Goal: Information Seeking & Learning: Learn about a topic

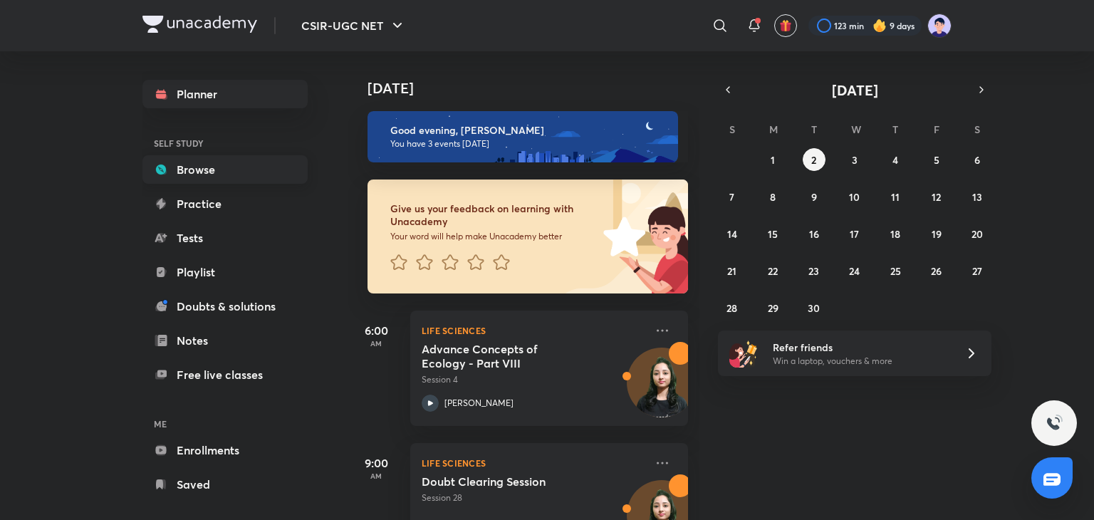
click at [196, 172] on link "Browse" at bounding box center [224, 169] width 165 height 28
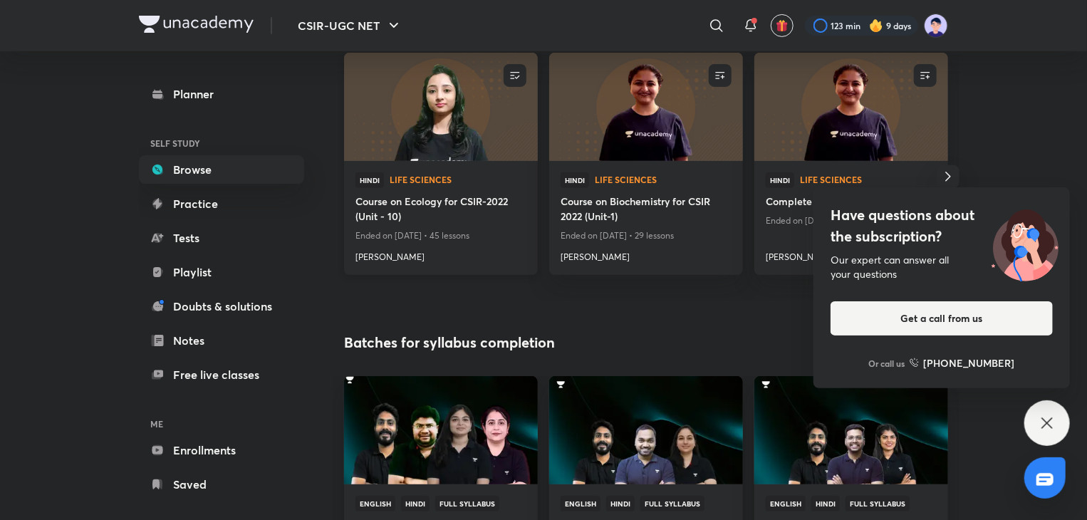
scroll to position [214, 0]
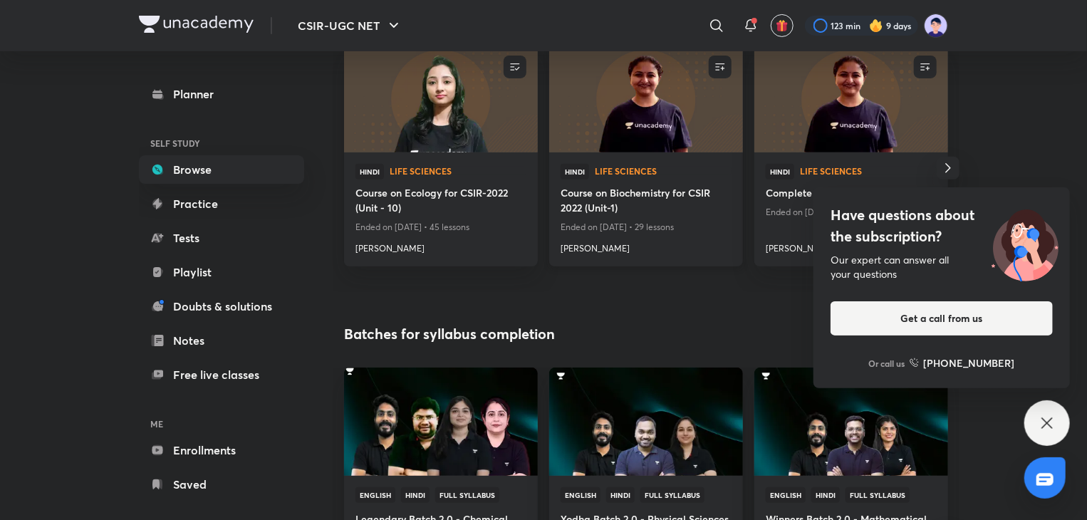
click at [621, 196] on h4 "Course on Biochemistry for CSIR 2022 (Unit-1)" at bounding box center [646, 201] width 171 height 33
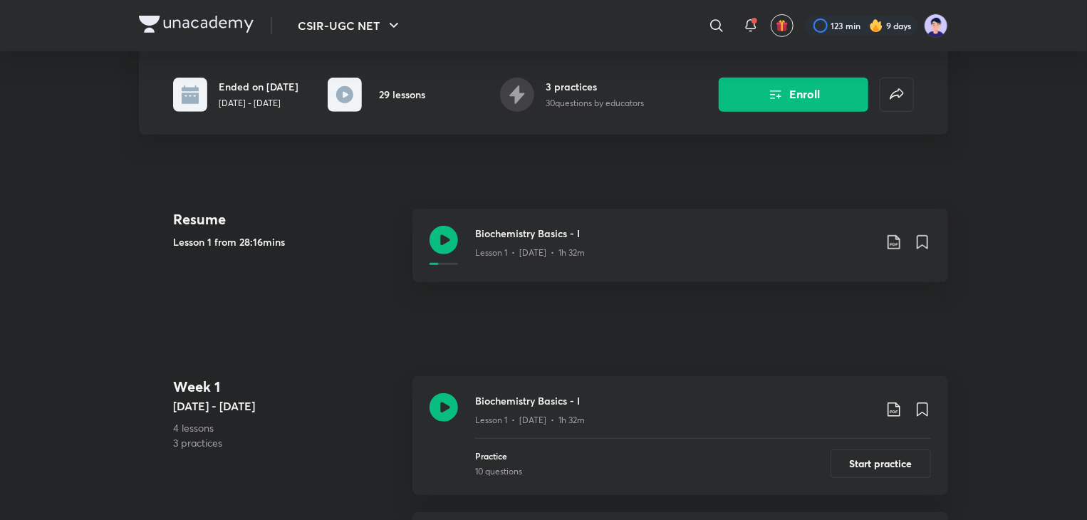
scroll to position [282, 0]
click at [527, 236] on h3 "Biochemistry Basics - I" at bounding box center [674, 233] width 399 height 15
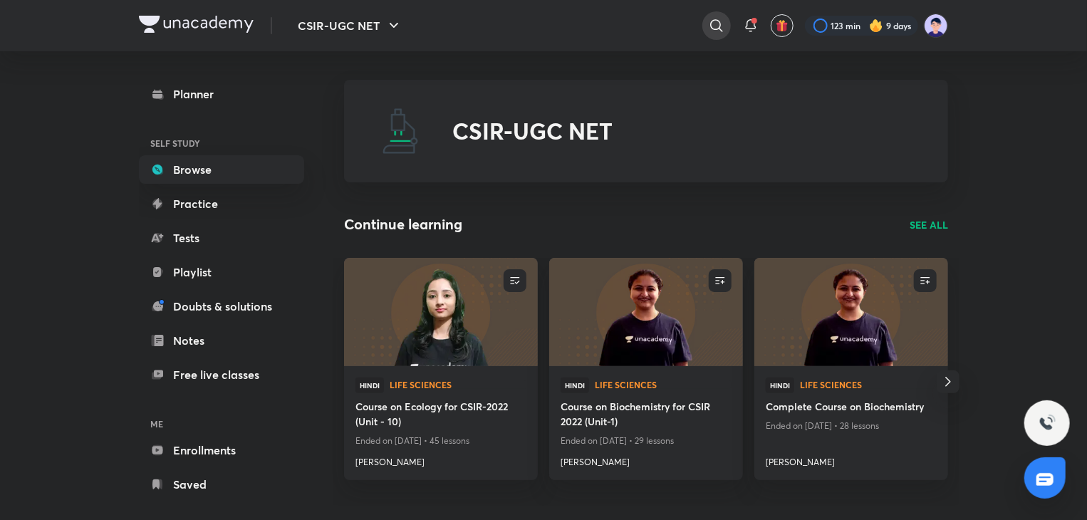
click at [724, 29] on div at bounding box center [716, 25] width 28 height 28
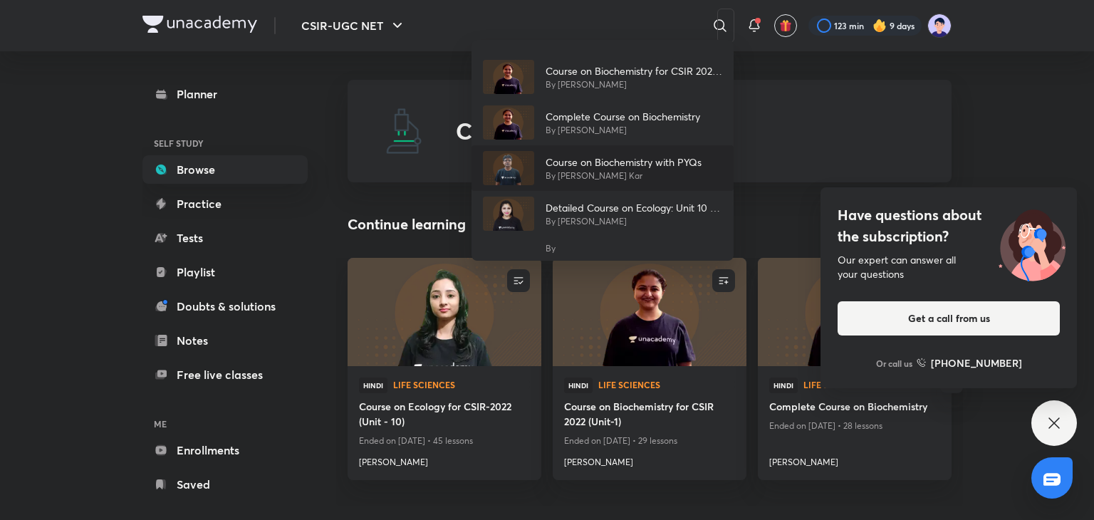
click at [642, 174] on p "By [PERSON_NAME] Kar" at bounding box center [624, 176] width 156 height 13
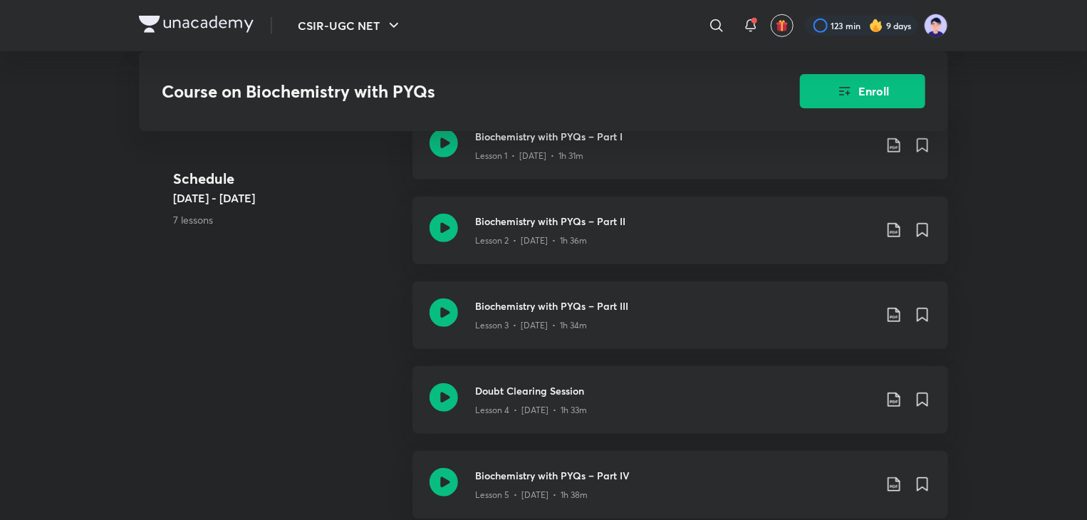
scroll to position [382, 0]
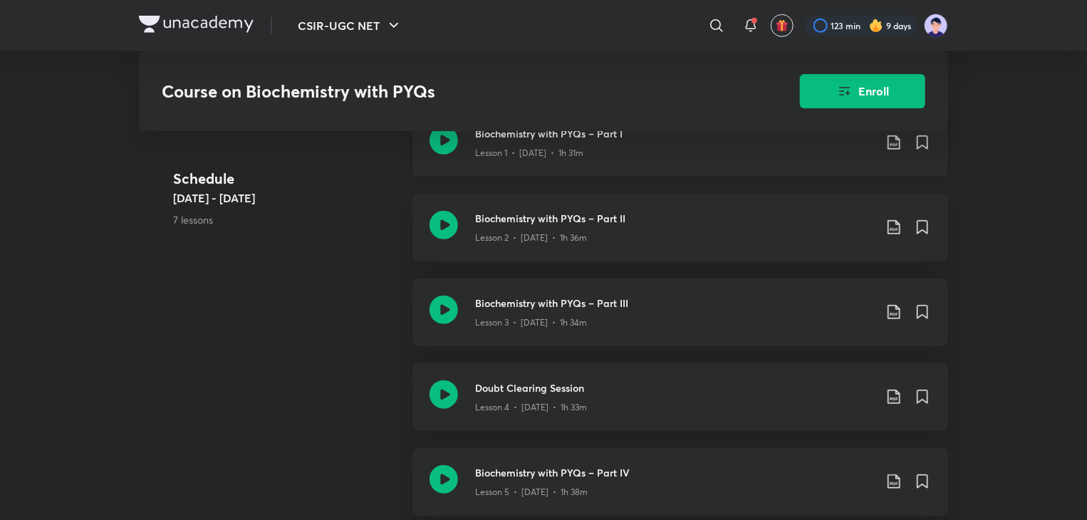
click at [536, 144] on div "Lesson 1 • [DATE] • 1h 31m" at bounding box center [674, 150] width 399 height 19
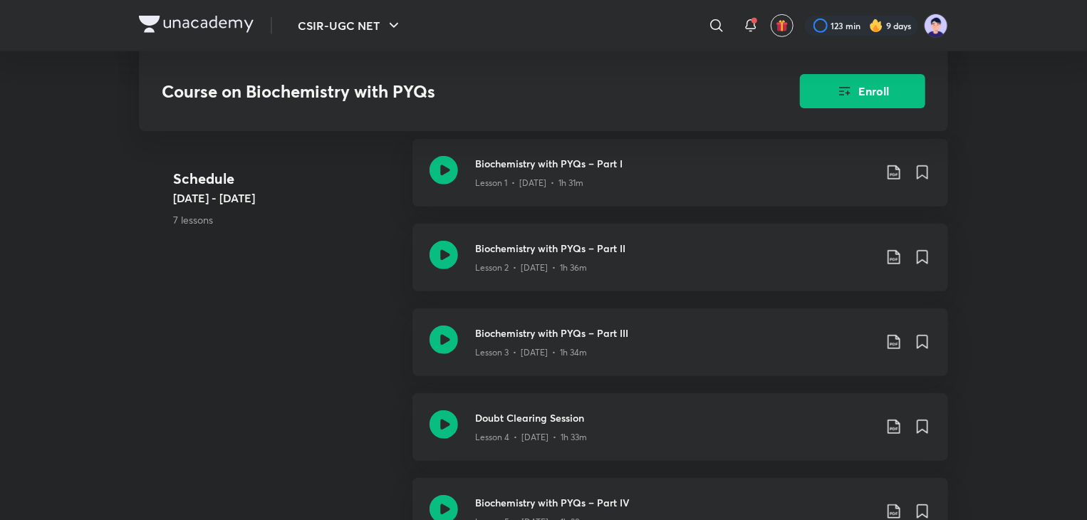
scroll to position [342, 0]
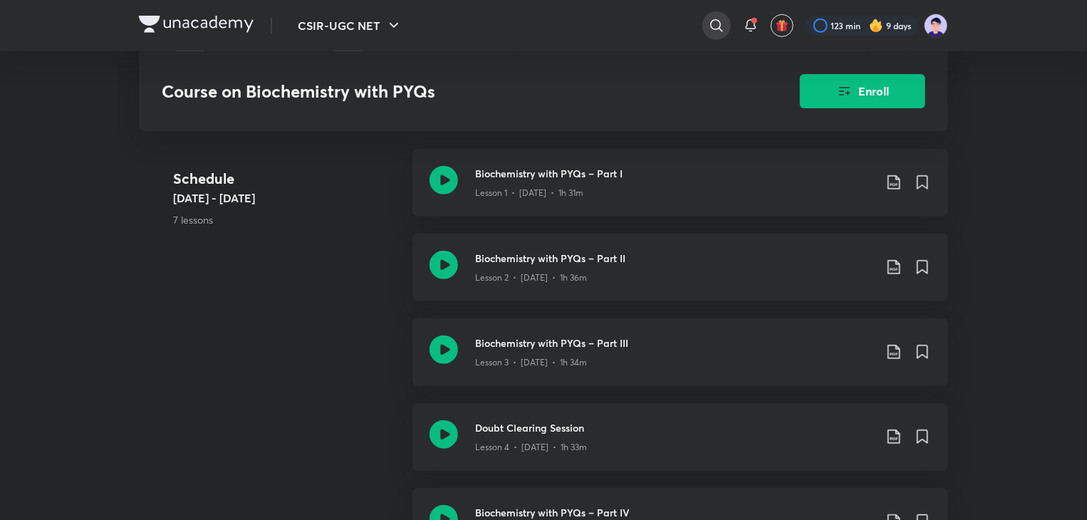
click at [722, 26] on icon at bounding box center [716, 25] width 17 height 17
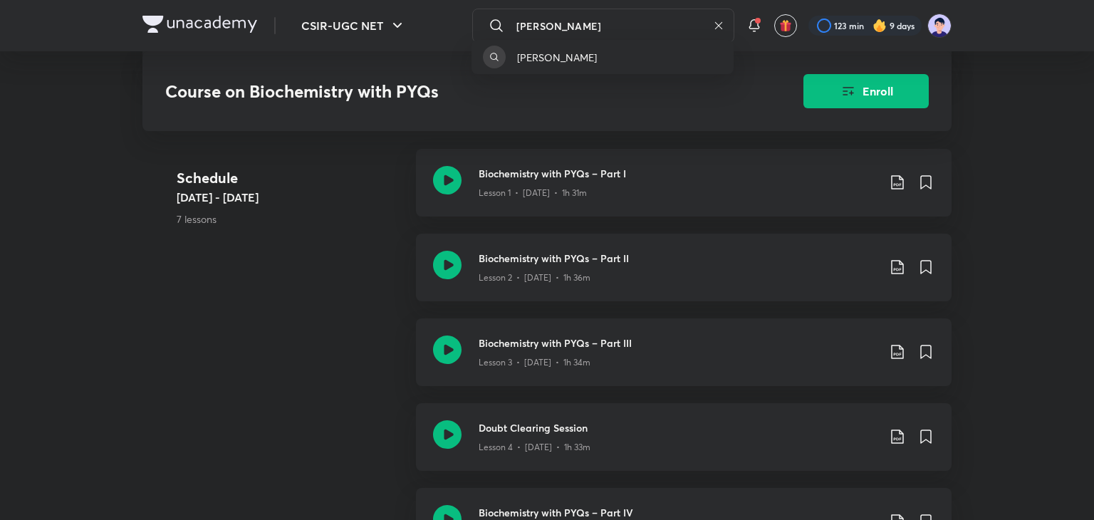
type input "[PERSON_NAME]"
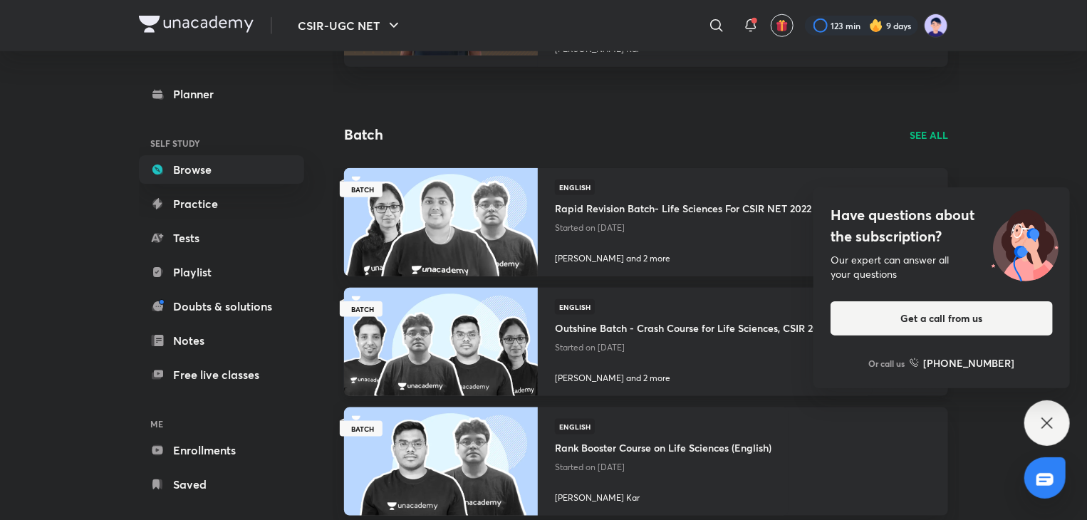
scroll to position [742, 0]
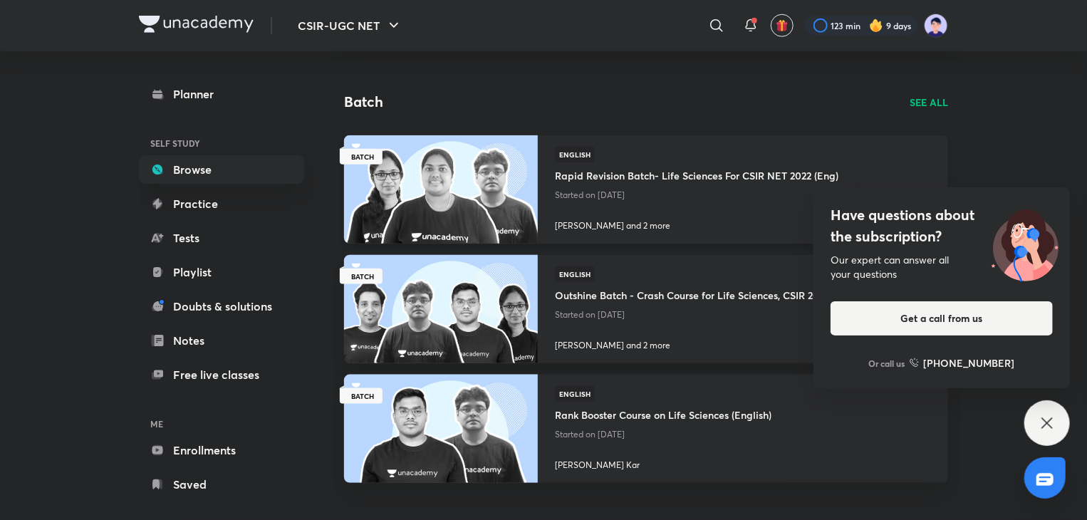
click at [618, 160] on div "English Rapid Revision Batch- Life Sciences For CSIR NET 2022 (Eng) Started on …" at bounding box center [696, 176] width 283 height 58
click at [722, 28] on icon at bounding box center [716, 25] width 17 height 17
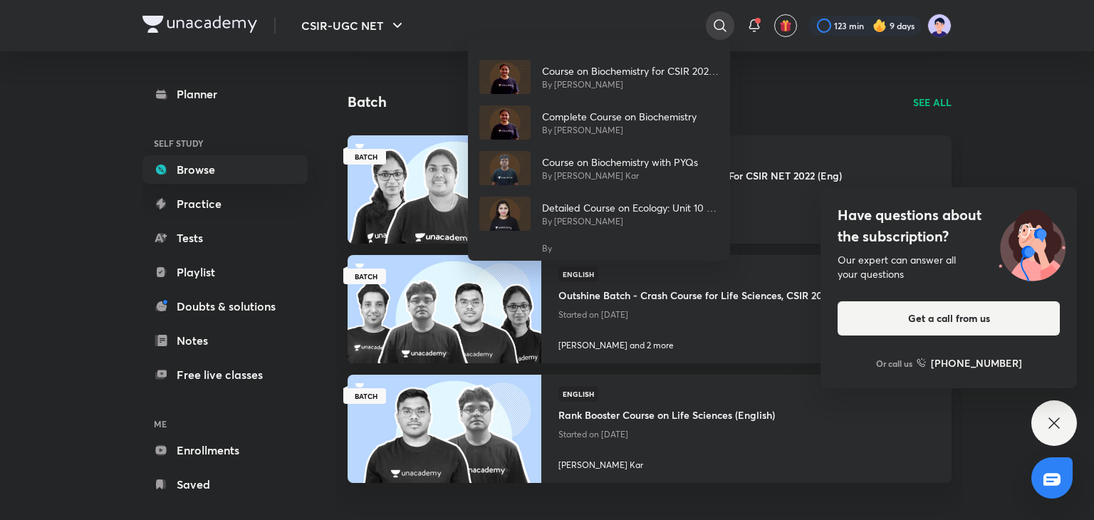
click at [722, 28] on div "Course on Biochemistry for CSIR 2022 (Unit-1) By [PERSON_NAME] Complete Course …" at bounding box center [547, 260] width 1094 height 520
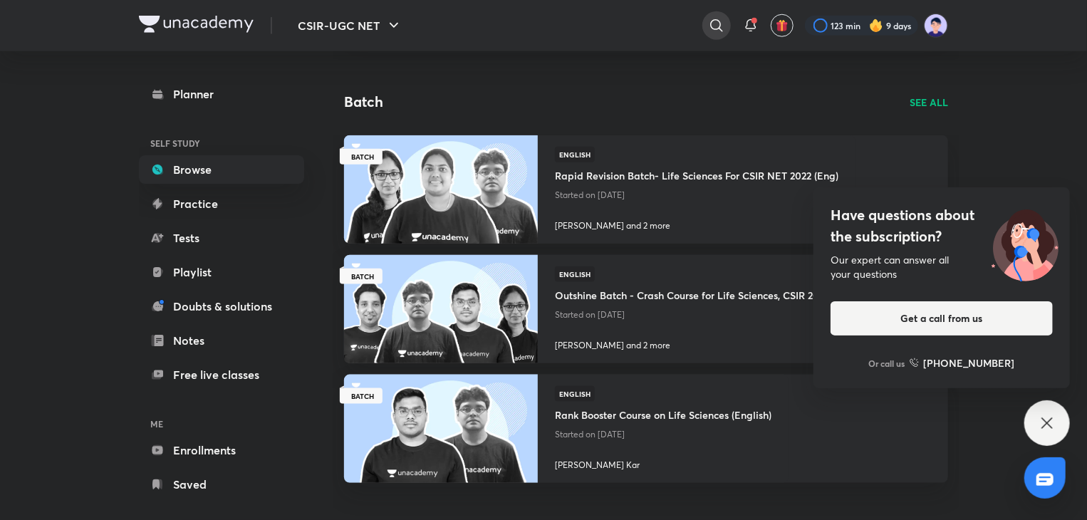
click at [713, 21] on icon at bounding box center [716, 25] width 17 height 17
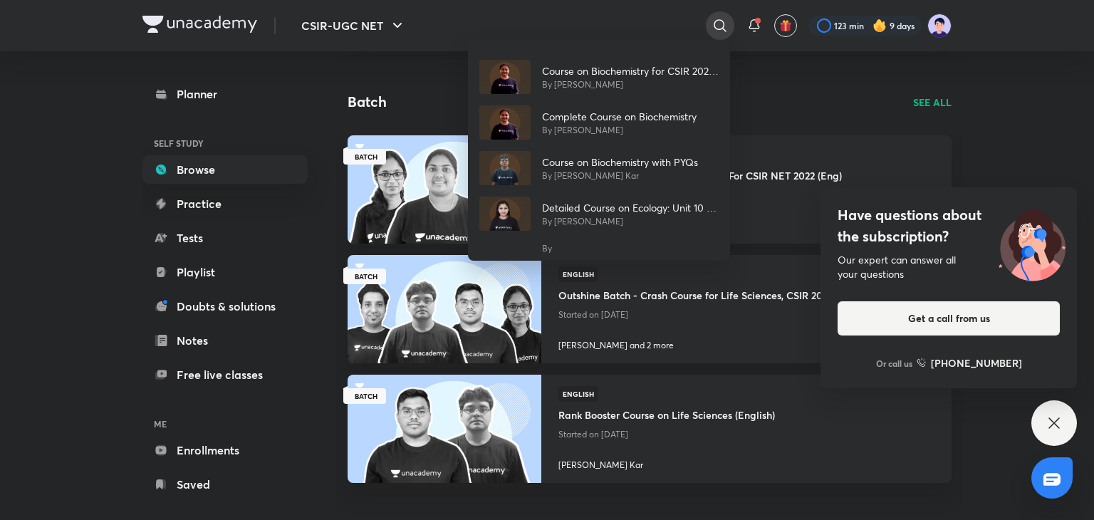
click at [713, 21] on div "​ Course on Biochemistry for CSIR 2022 (Unit-1) By [PERSON_NAME] Complete Cours…" at bounding box center [603, 26] width 262 height 34
click at [635, 89] on p "By [PERSON_NAME]" at bounding box center [630, 84] width 177 height 13
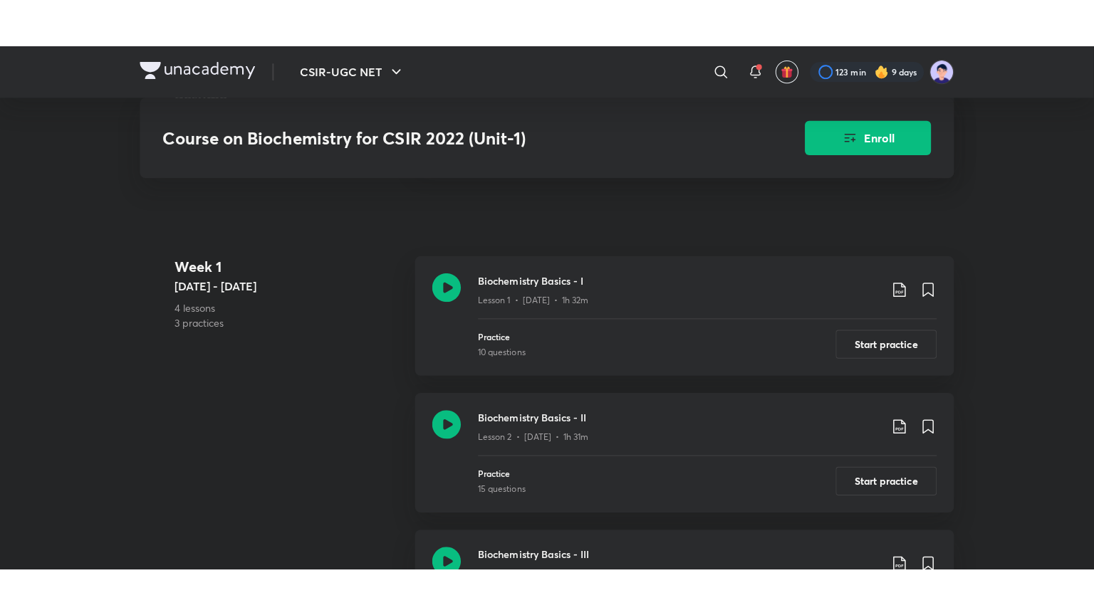
scroll to position [450, 0]
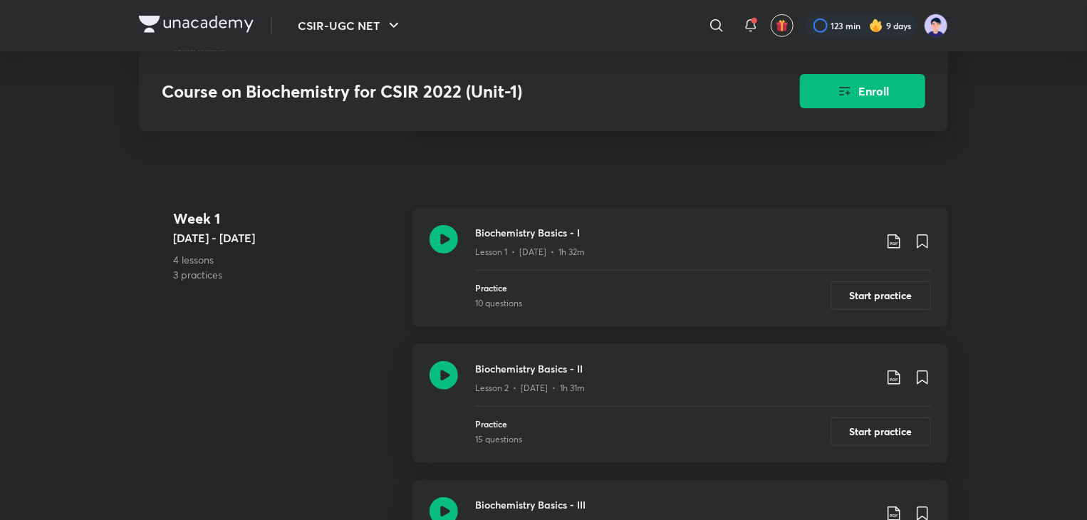
click at [516, 240] on h3 "Biochemistry Basics - I" at bounding box center [674, 232] width 399 height 15
